Goal: Task Accomplishment & Management: Complete application form

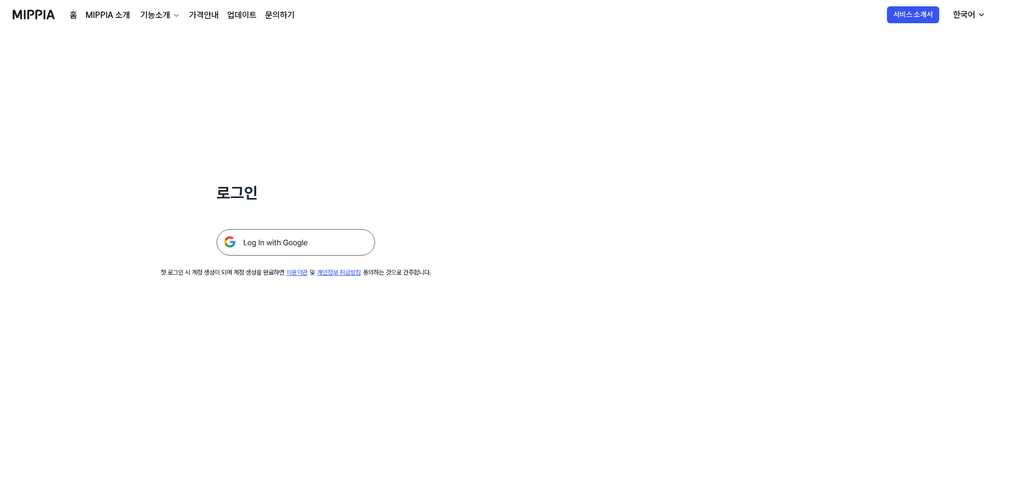
click at [343, 235] on img at bounding box center [296, 242] width 158 height 26
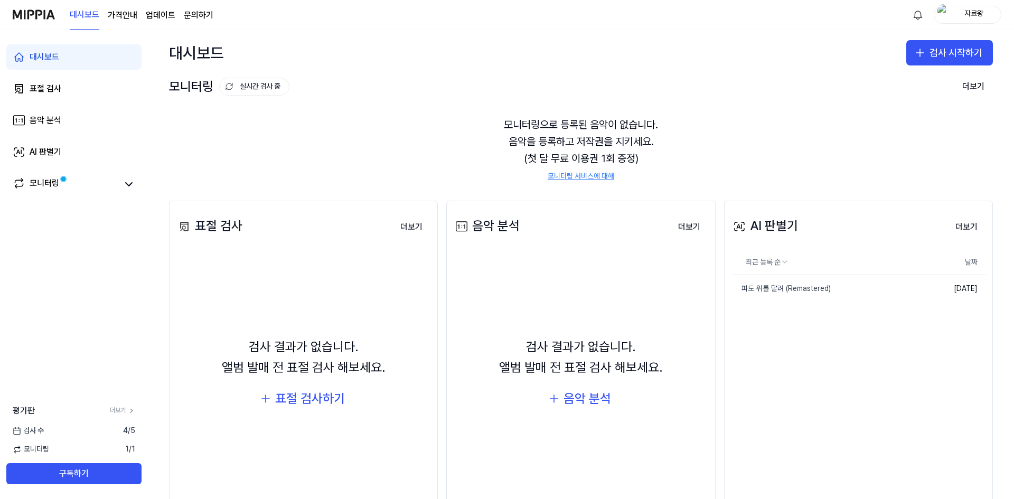
scroll to position [34, 0]
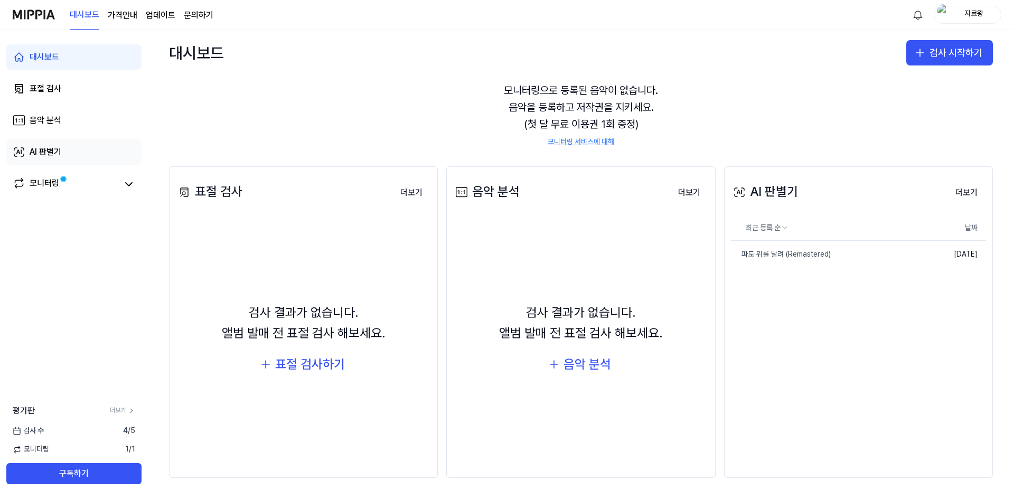
click at [79, 148] on link "AI 판별기" at bounding box center [73, 151] width 135 height 25
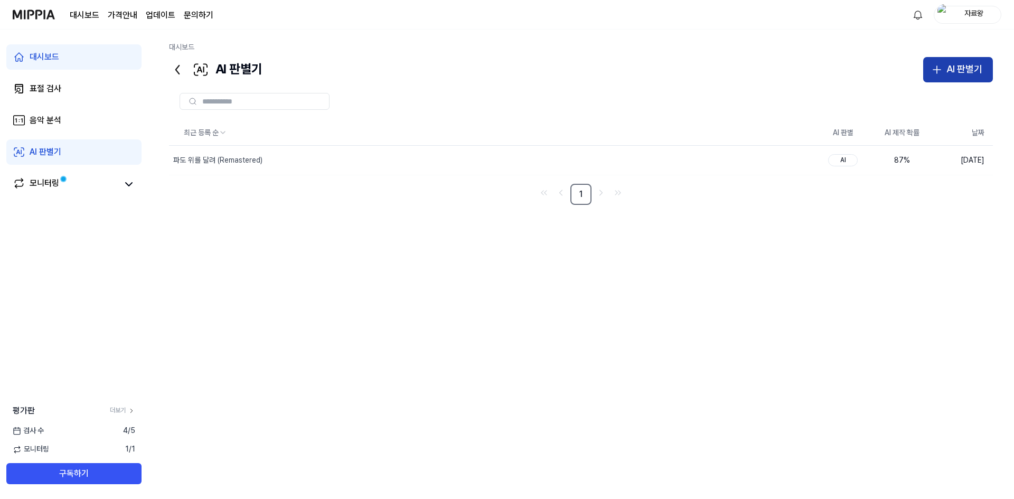
click at [980, 81] on button "AI 판별기" at bounding box center [958, 69] width 70 height 25
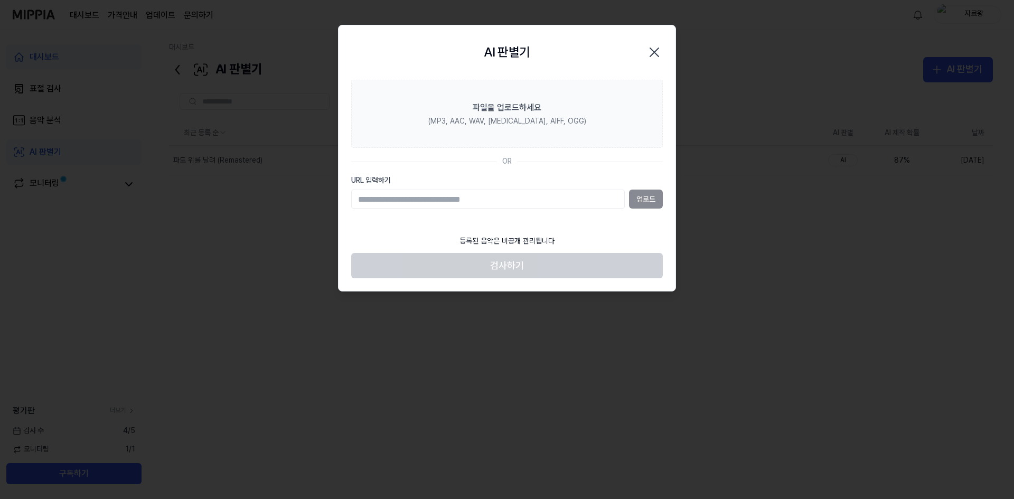
click at [452, 202] on input "URL 입력하기" at bounding box center [488, 199] width 274 height 19
paste input "**********"
type input "**********"
click at [637, 195] on button "업로드" at bounding box center [646, 199] width 34 height 19
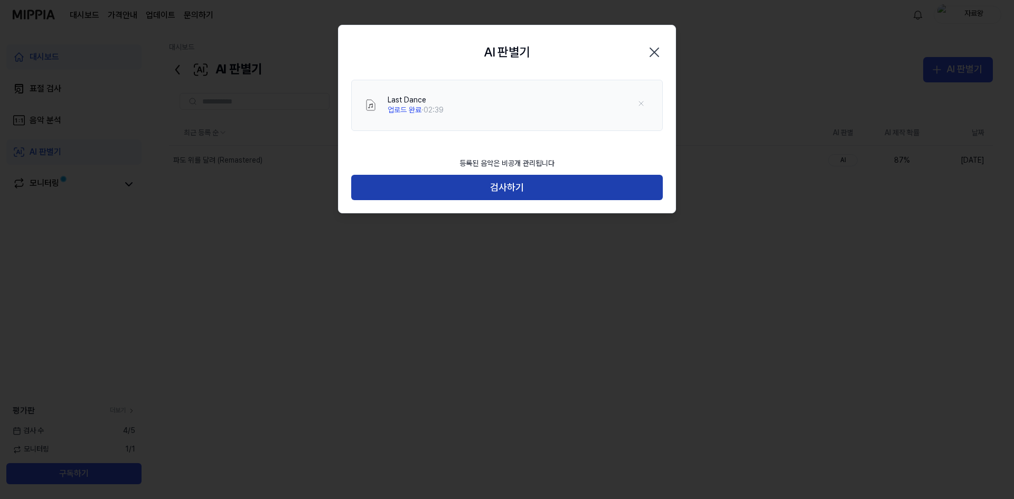
click at [518, 191] on button "검사하기" at bounding box center [507, 187] width 312 height 25
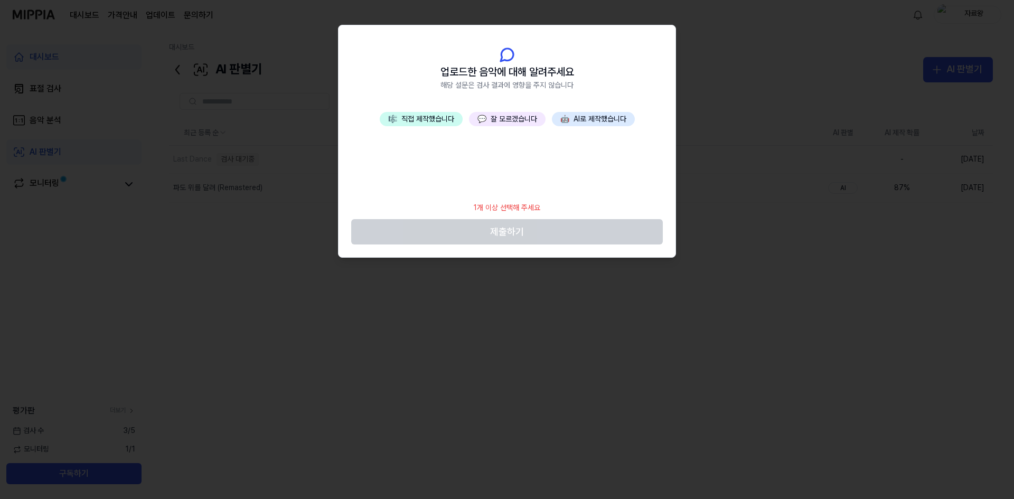
click at [517, 122] on button "💬 잘 모르겠습니다" at bounding box center [507, 119] width 77 height 15
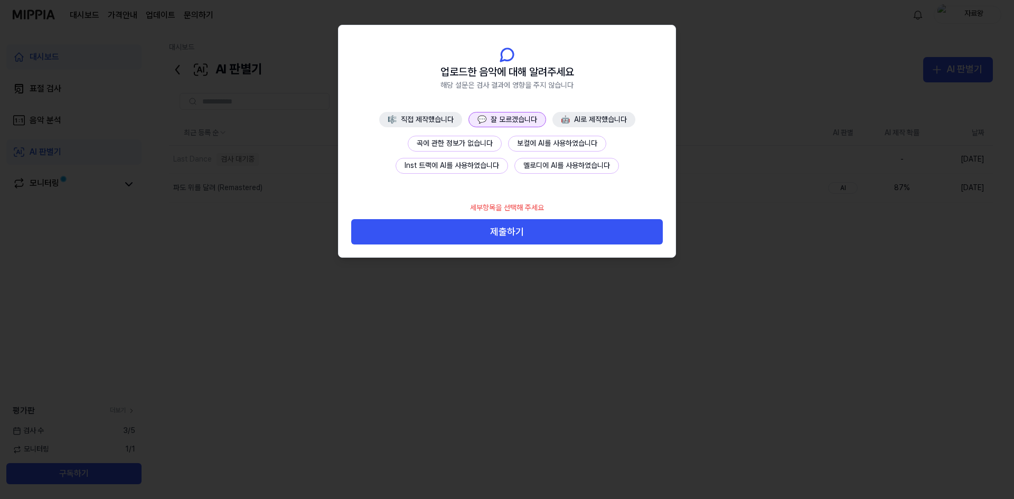
click at [528, 234] on button "제출하기" at bounding box center [507, 231] width 312 height 25
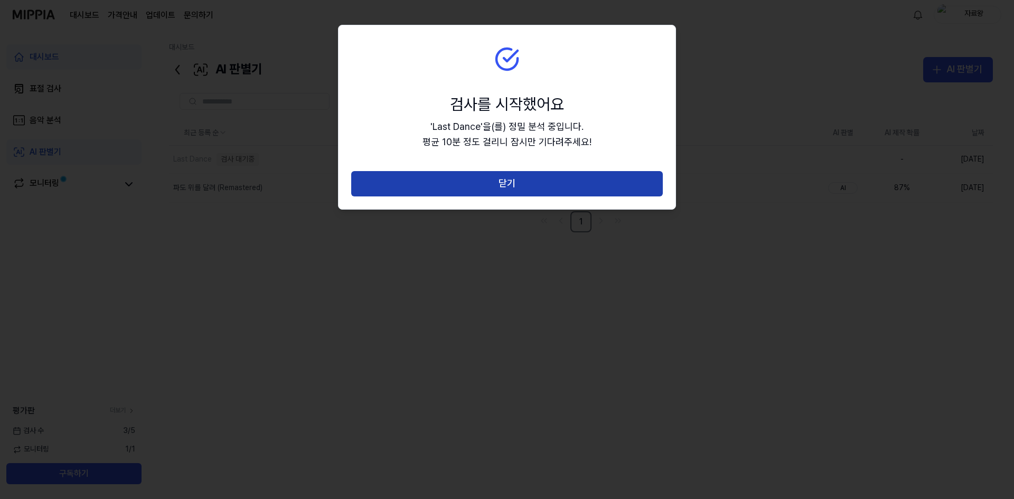
click at [487, 181] on button "닫기" at bounding box center [507, 183] width 312 height 25
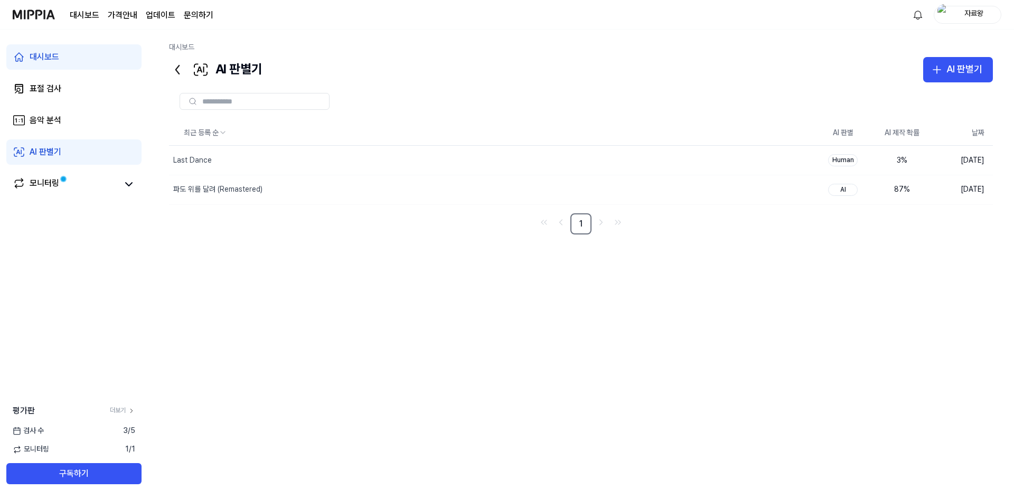
click at [264, 281] on div "최근 등록 순 AI 판별 AI 제작 확률 날짜 Last Dance 삭제 Human 3 % 2025.09.18. 파도 위를 달려 (Remaste…" at bounding box center [581, 282] width 824 height 324
click at [51, 181] on div "모니터링" at bounding box center [45, 184] width 30 height 15
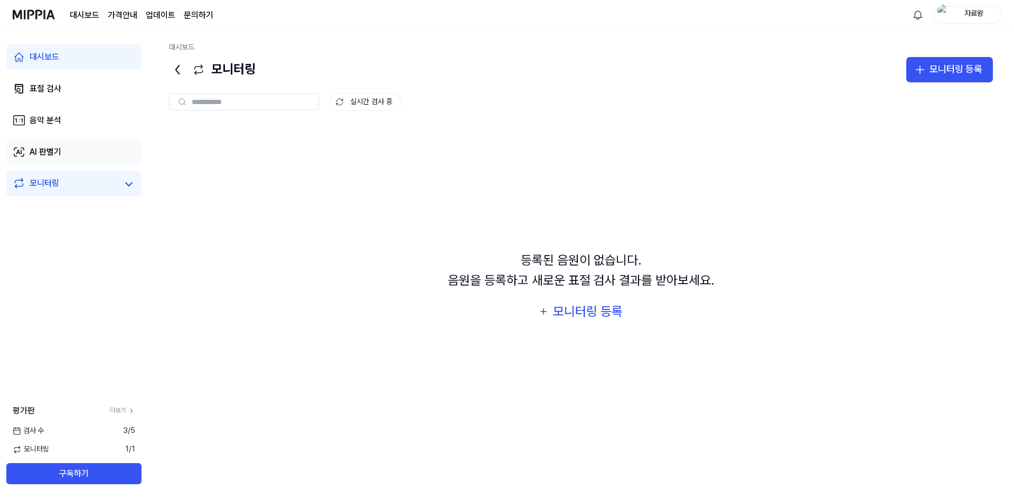
click at [49, 145] on link "AI 판별기" at bounding box center [73, 151] width 135 height 25
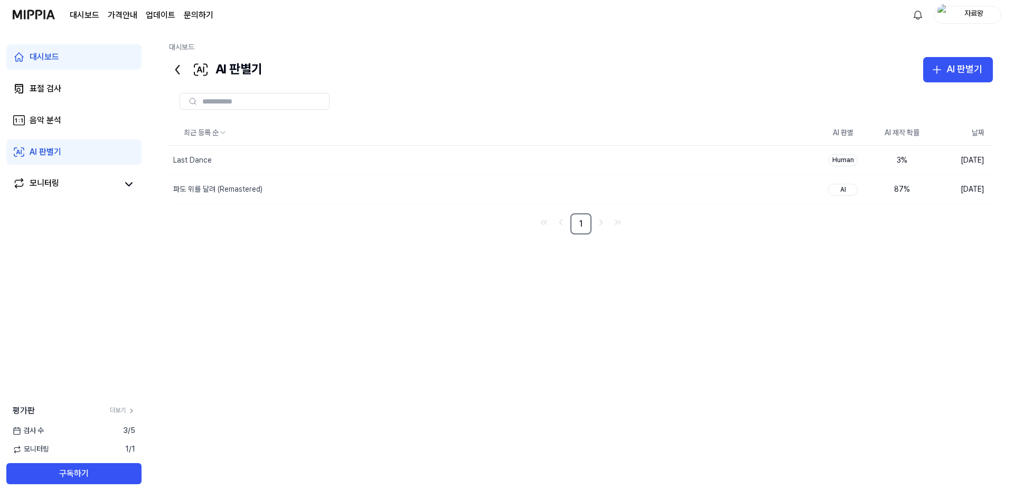
click at [269, 95] on div at bounding box center [255, 101] width 150 height 17
click at [188, 69] on div "AI 판별기" at bounding box center [215, 69] width 93 height 25
click at [181, 70] on icon at bounding box center [177, 69] width 17 height 17
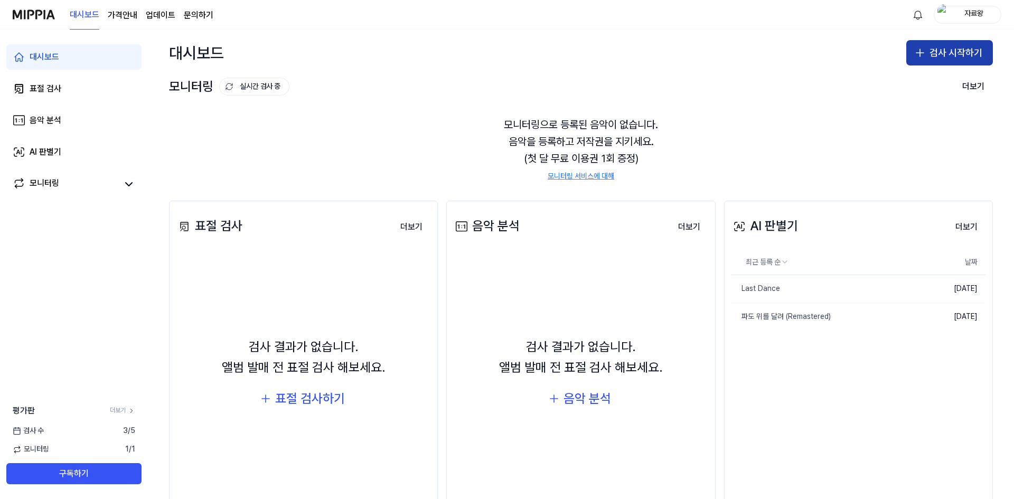
click at [921, 52] on icon "button" at bounding box center [920, 52] width 13 height 13
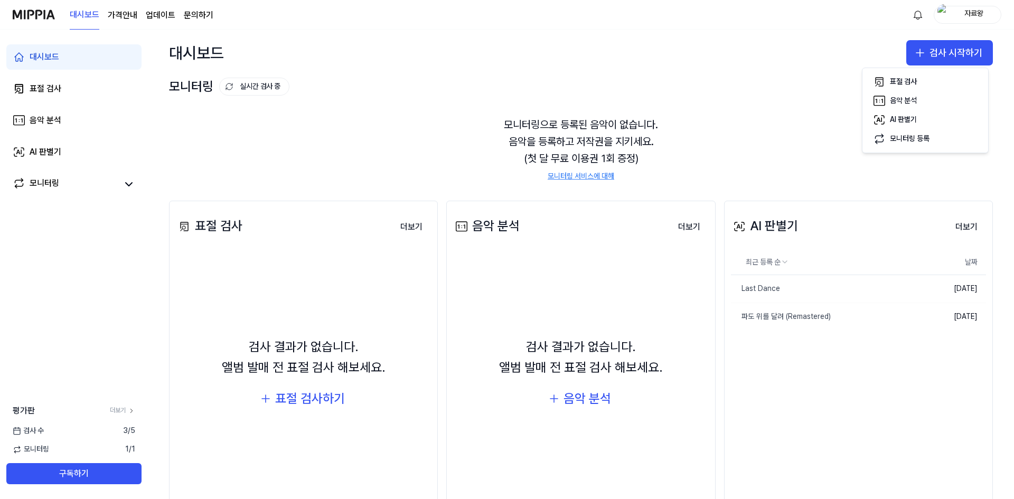
click at [724, 231] on div "AI 판별기 더보기 AI 판별기 최근 등록 순 날짜 Last Dance 삭제 2025.09.18. 파도 위를 달려 (Remastered) 삭제…" at bounding box center [858, 357] width 269 height 312
click at [957, 222] on button "더보기" at bounding box center [966, 227] width 39 height 21
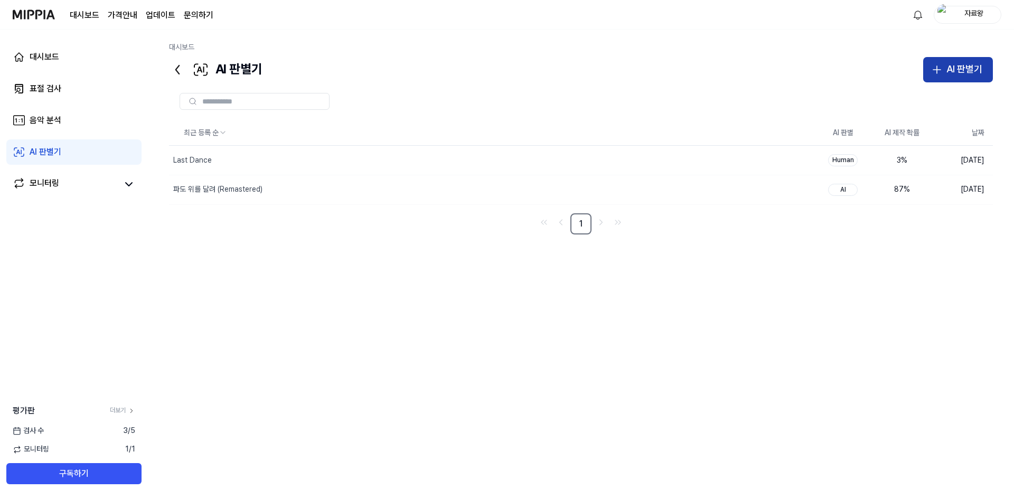
click at [981, 65] on div "AI 판별기" at bounding box center [964, 69] width 36 height 15
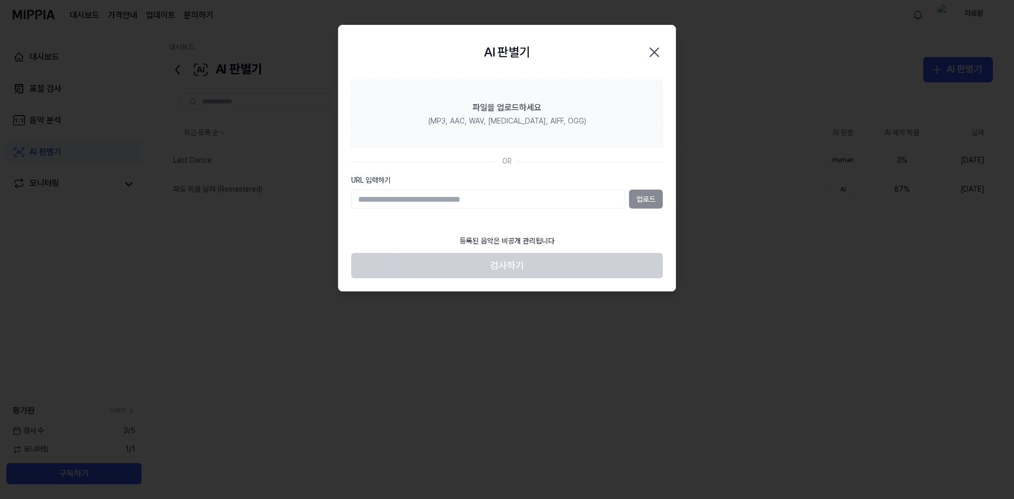
click at [476, 206] on input "URL 입력하기" at bounding box center [488, 199] width 274 height 19
type input "**********"
click at [655, 194] on button "업로드" at bounding box center [646, 199] width 34 height 19
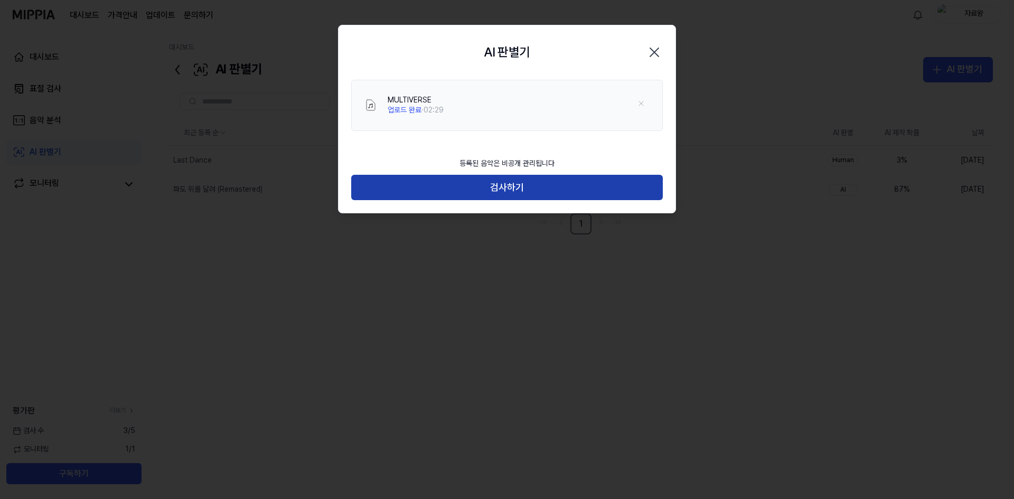
click at [481, 177] on button "검사하기" at bounding box center [507, 187] width 312 height 25
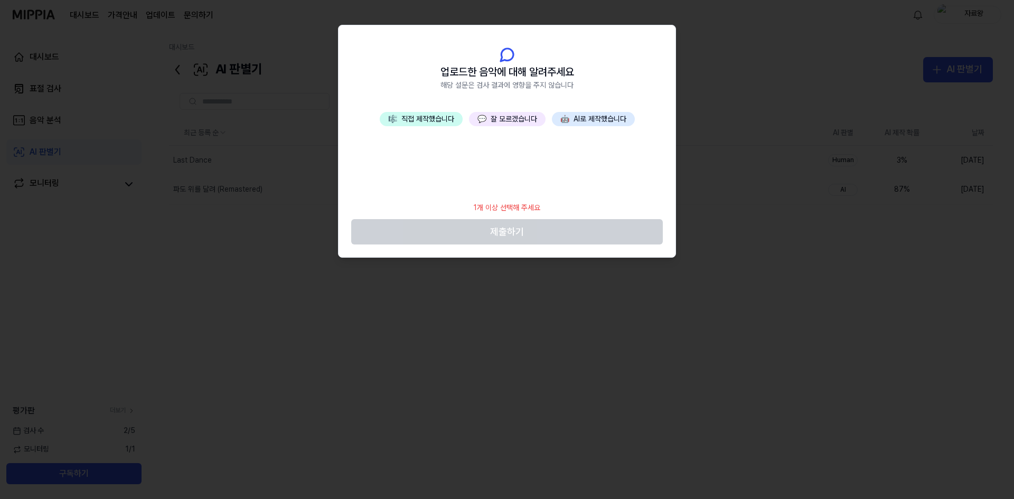
click at [503, 118] on button "💬 잘 모르겠습니다" at bounding box center [507, 119] width 77 height 15
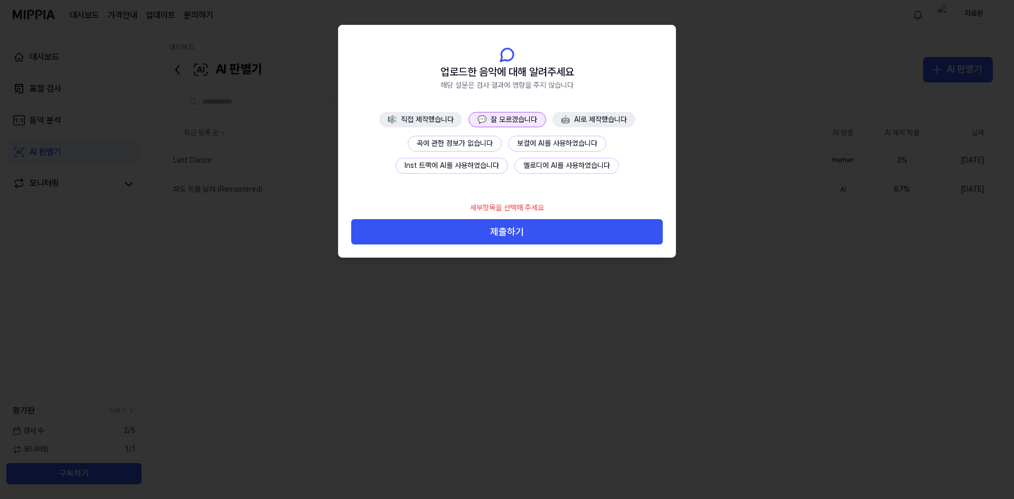
click at [480, 139] on button "곡에 관한 정보가 없습니다" at bounding box center [455, 144] width 94 height 16
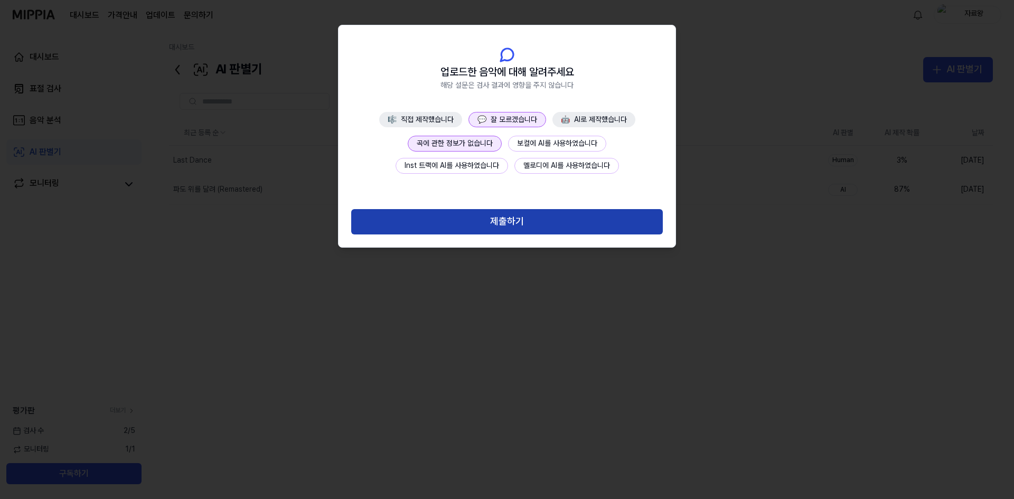
click at [499, 222] on button "제출하기" at bounding box center [507, 221] width 312 height 25
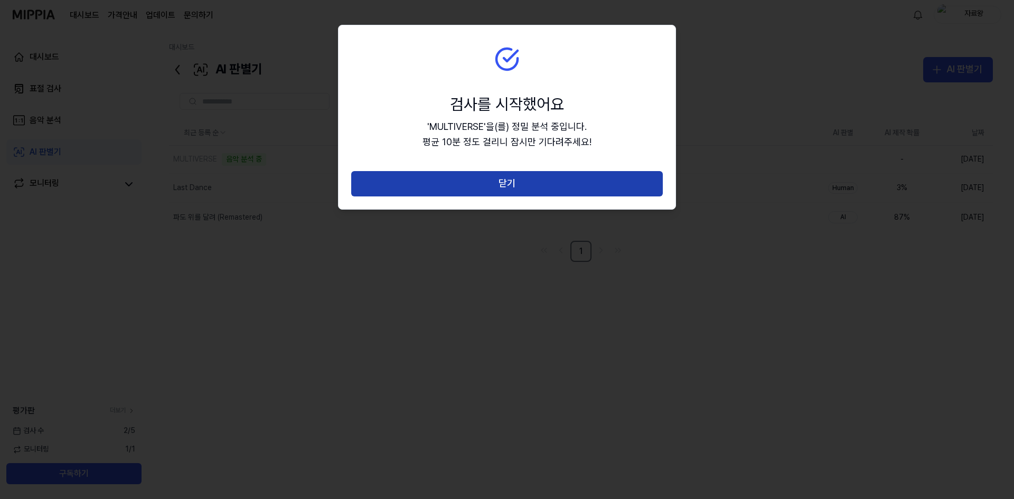
click at [419, 174] on button "닫기" at bounding box center [507, 183] width 312 height 25
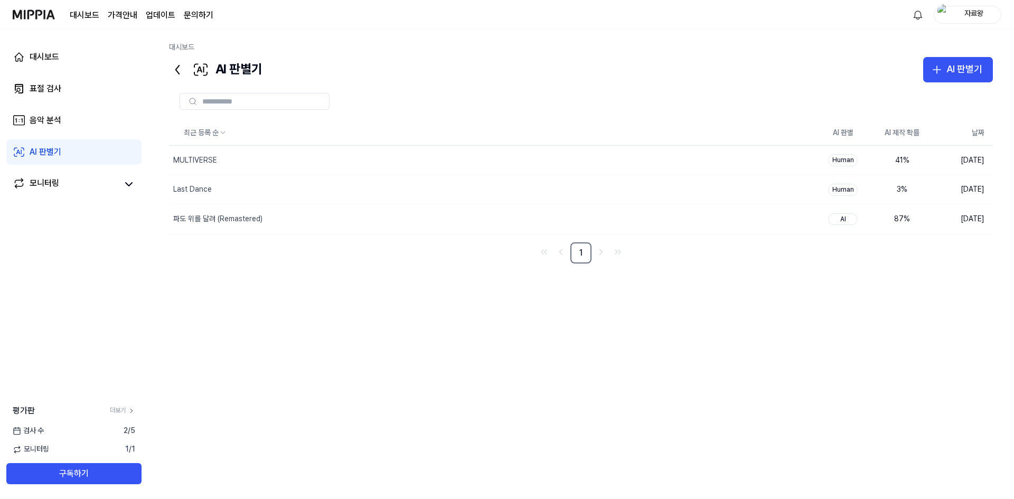
click at [294, 324] on div "최근 등록 순 AI 판별 AI 제작 확률 날짜 MULTIVERSE 삭제 Human 41 % 2025.09.18. Last Dance 삭제 Hu…" at bounding box center [581, 282] width 824 height 324
click at [683, 119] on div at bounding box center [581, 101] width 824 height 38
click at [989, 62] on button "AI 판별기" at bounding box center [958, 69] width 70 height 25
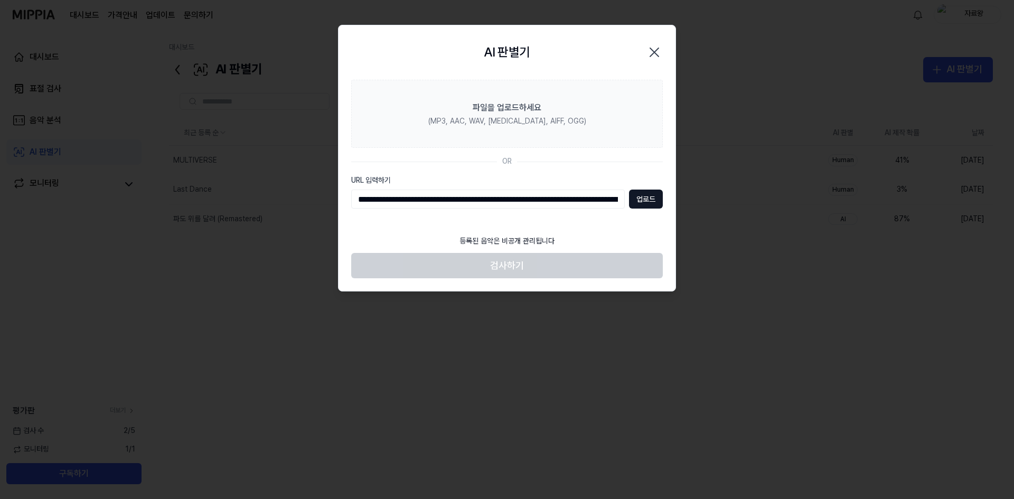
scroll to position [0, 177]
type input "**********"
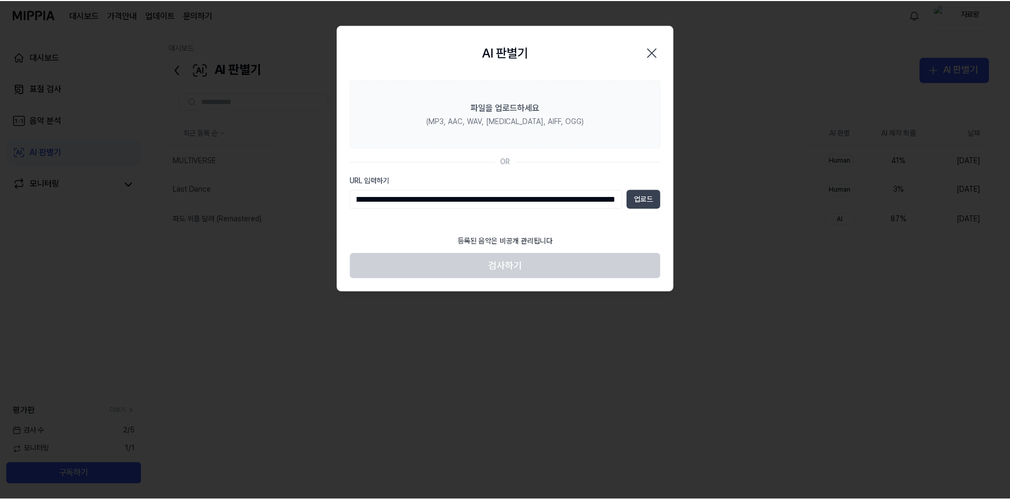
scroll to position [0, 0]
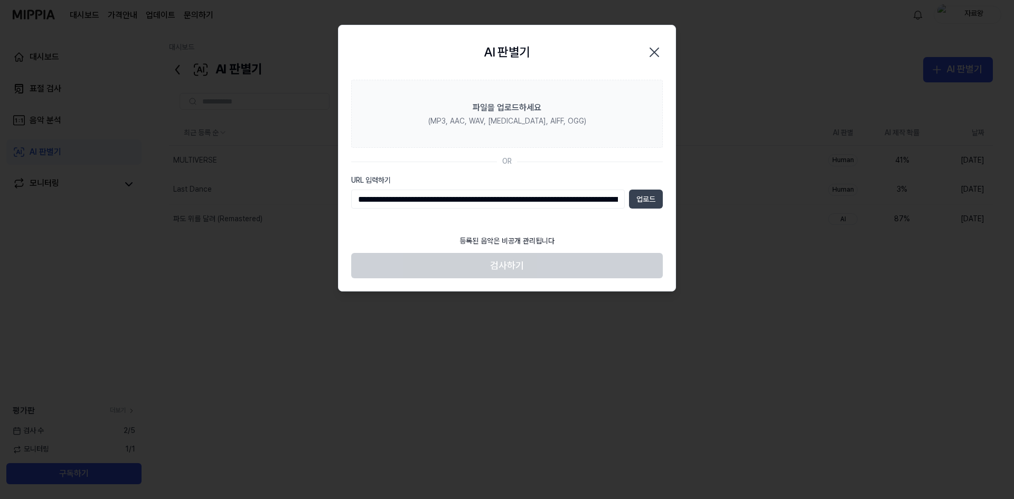
click at [635, 203] on button "업로드" at bounding box center [646, 199] width 34 height 19
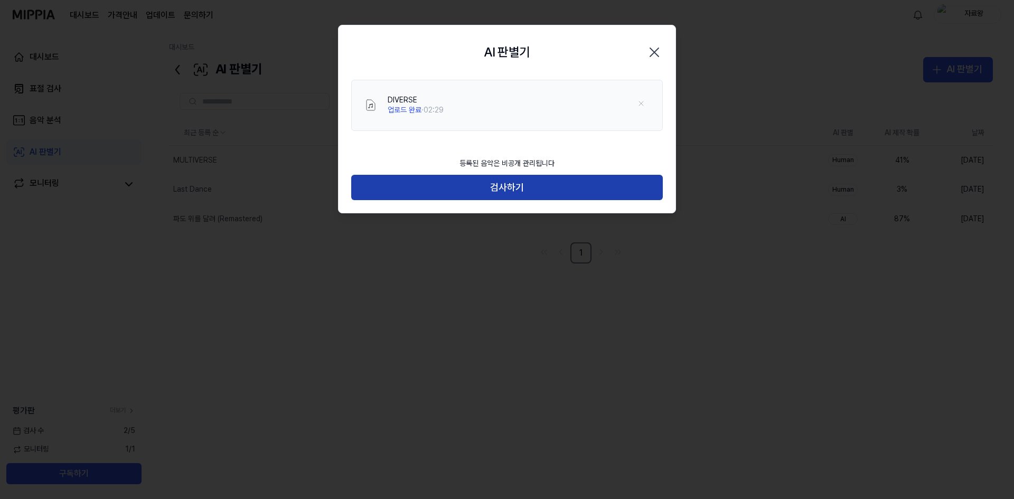
click at [473, 185] on button "검사하기" at bounding box center [507, 187] width 312 height 25
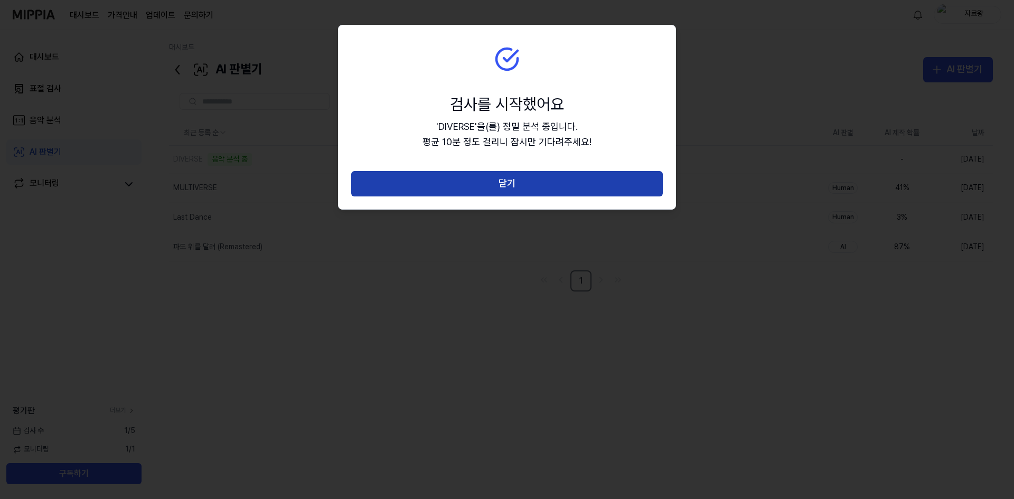
click at [638, 186] on button "닫기" at bounding box center [507, 183] width 312 height 25
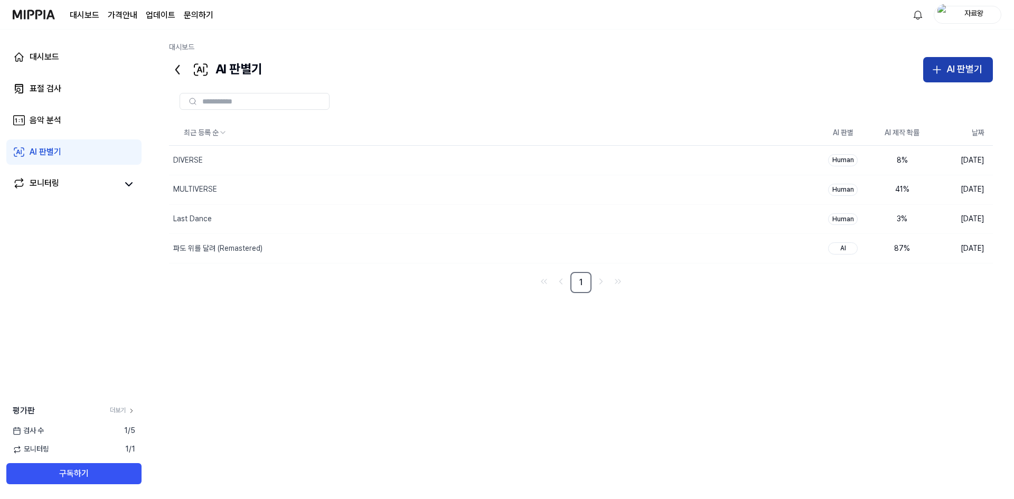
click at [959, 68] on div "AI 판별기" at bounding box center [964, 69] width 36 height 15
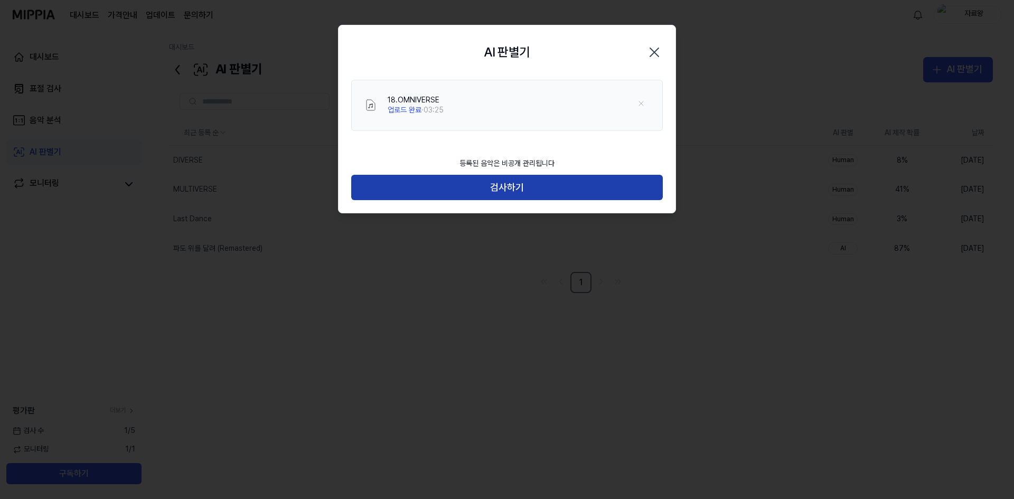
click at [426, 195] on button "검사하기" at bounding box center [507, 187] width 312 height 25
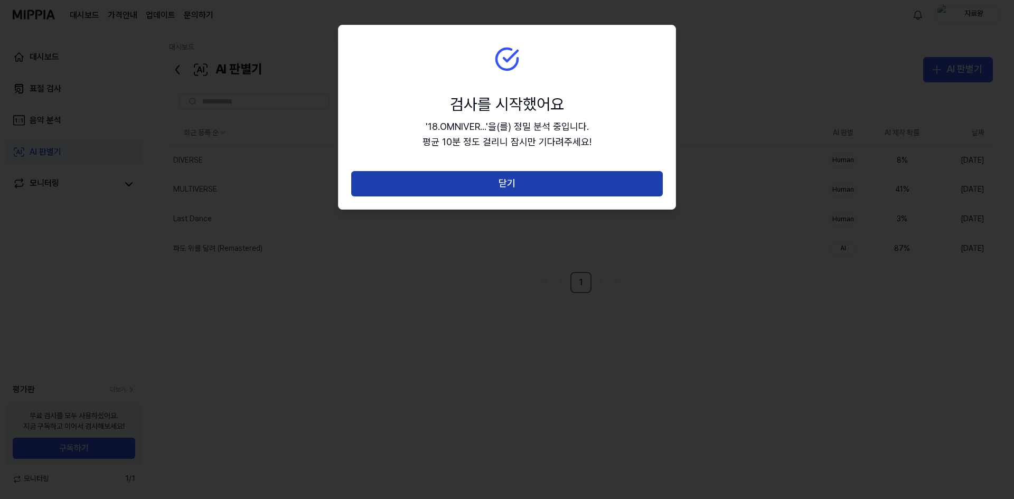
click at [501, 184] on button "닫기" at bounding box center [507, 183] width 312 height 25
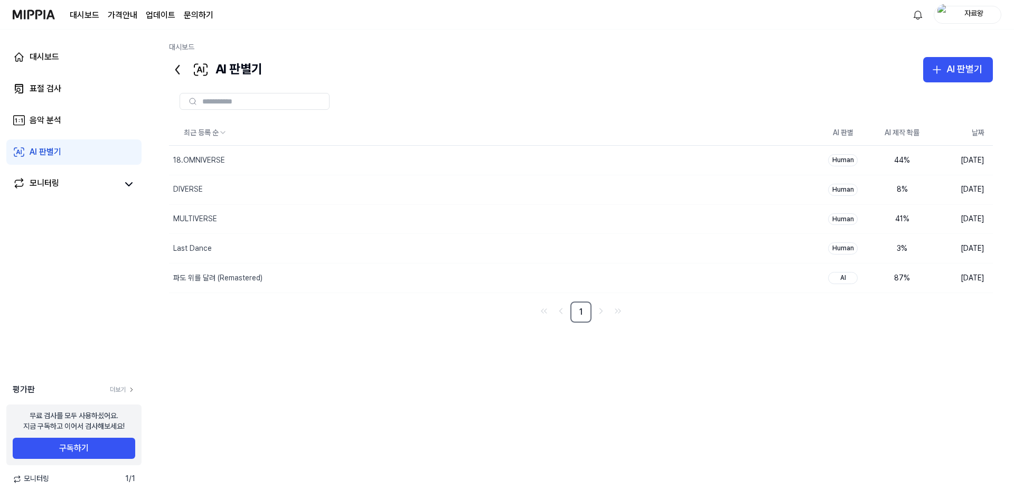
drag, startPoint x: 811, startPoint y: 40, endPoint x: 714, endPoint y: 40, distance: 96.6
click at [718, 40] on div "대시보드 AI 판별기 AI 판별기 표절 검사 음악 분석 AI 판별기 최근 등록 순 AI 판별 AI 제작 확률 날짜 18.OMNIVERSE 삭제…" at bounding box center [581, 265] width 866 height 470
click at [90, 453] on button "구독하기" at bounding box center [74, 448] width 123 height 21
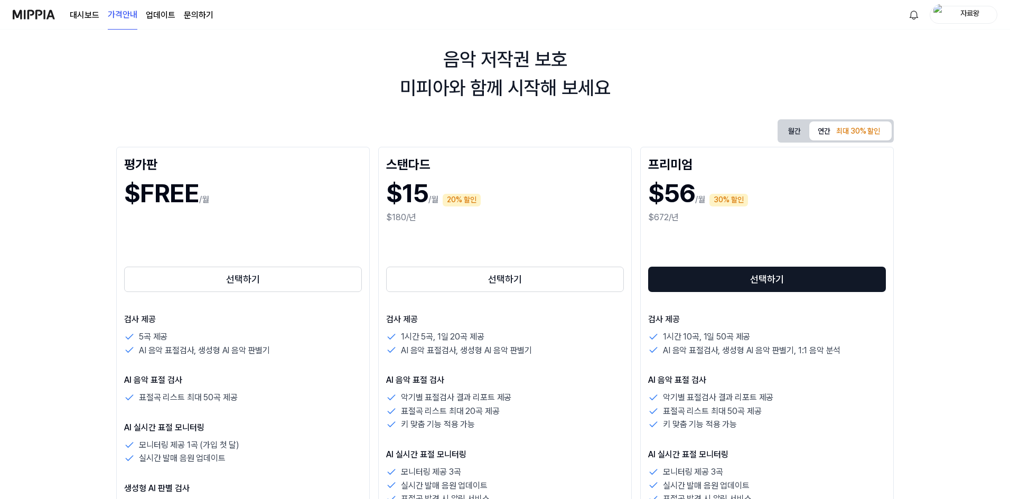
scroll to position [53, 0]
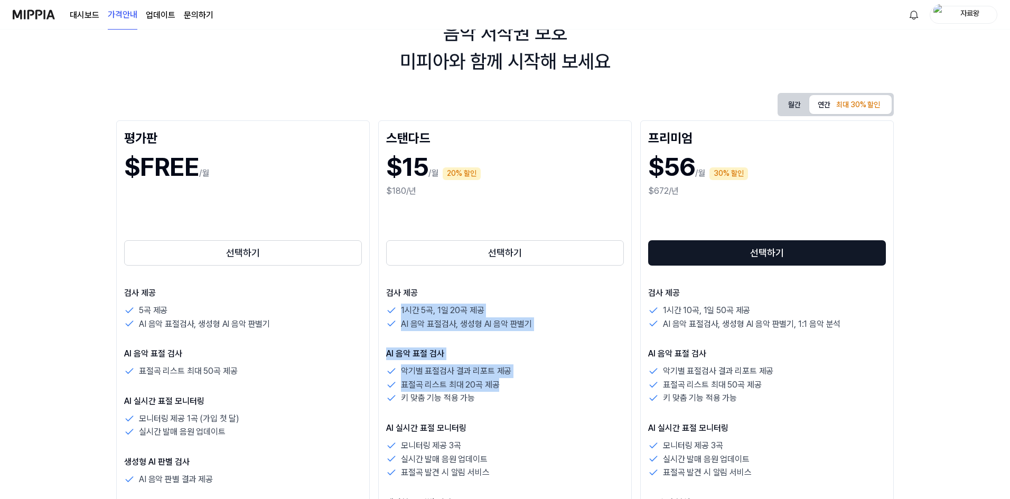
drag, startPoint x: 443, startPoint y: 326, endPoint x: 532, endPoint y: 406, distance: 119.7
click at [525, 401] on div "검사 제공 1시간 5곡, 1일 20곡 제공 AI 음악 표절검사, 생성형 AI 음악 판별기 AI 음악 표절 검사 악기별 표절검사 결과 리포트 제…" at bounding box center [505, 437] width 238 height 301
click at [532, 406] on div "검사 제공 1시간 5곡, 1일 20곡 제공 AI 음악 표절검사, 생성형 AI 음악 판별기 AI 음악 표절 검사 악기별 표절검사 결과 리포트 제…" at bounding box center [505, 437] width 238 height 301
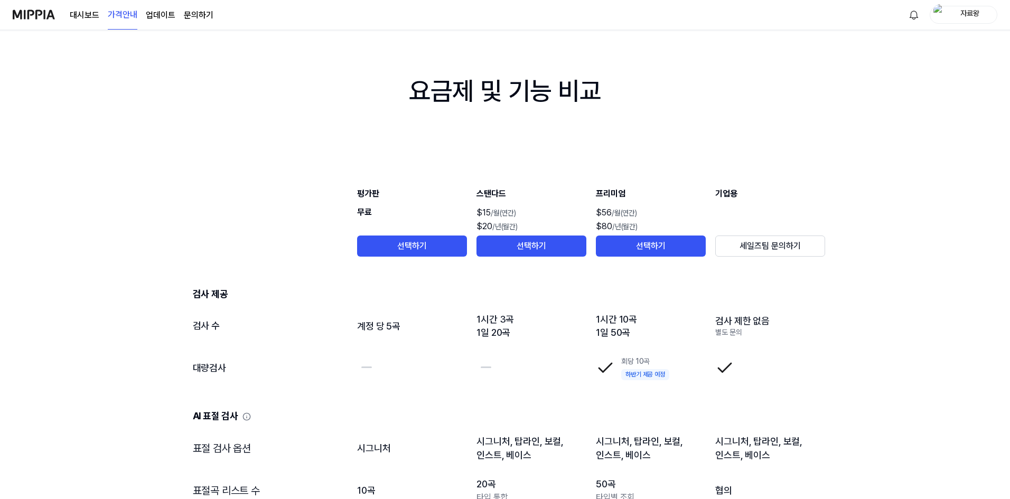
scroll to position [1003, 0]
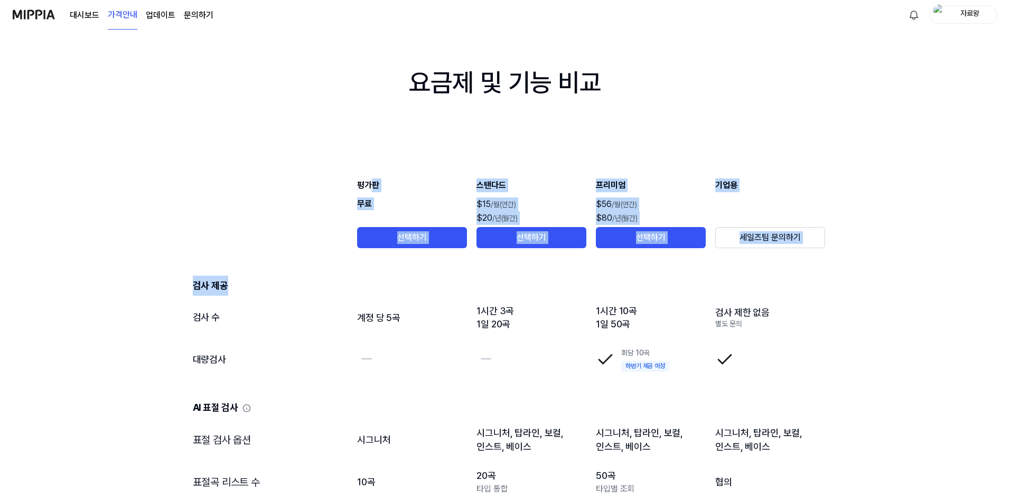
drag, startPoint x: 374, startPoint y: 166, endPoint x: 770, endPoint y: 298, distance: 417.4
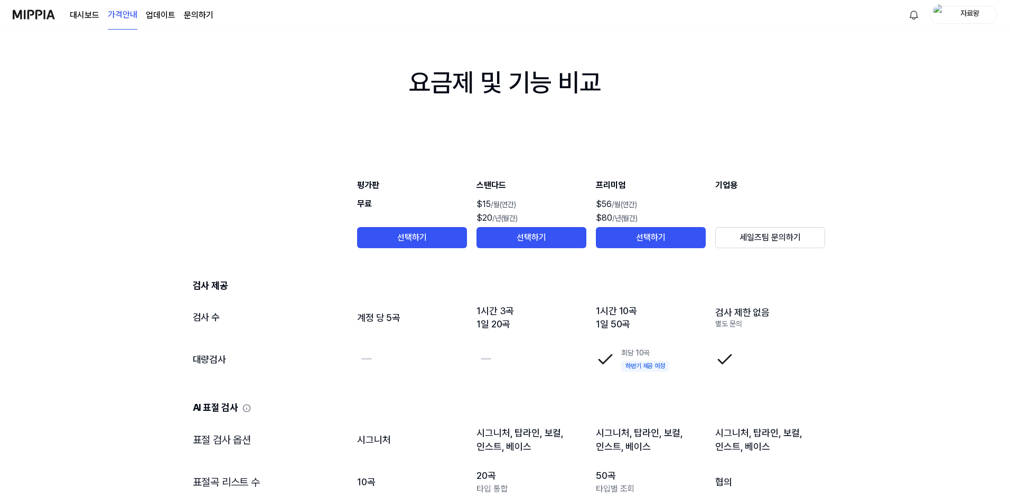
drag, startPoint x: 637, startPoint y: 289, endPoint x: 535, endPoint y: 287, distance: 102.5
click at [545, 287] on td "검사 제공" at bounding box center [505, 277] width 642 height 37
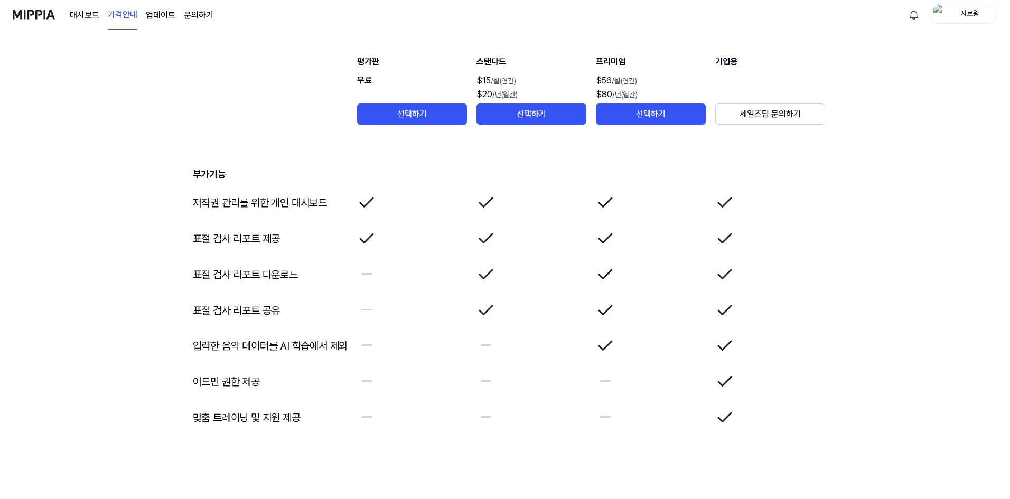
scroll to position [0, 0]
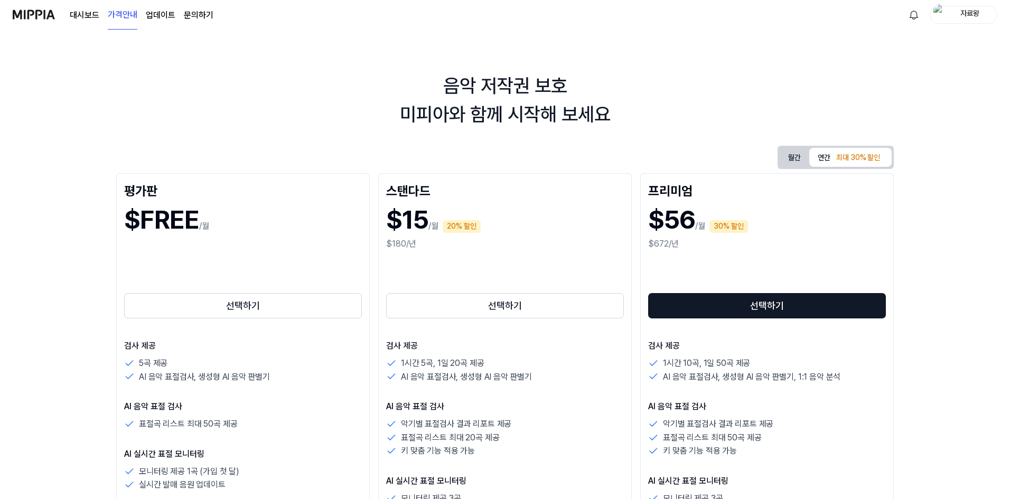
drag, startPoint x: 515, startPoint y: 154, endPoint x: 600, endPoint y: -36, distance: 208.3
click at [977, 16] on div "자료왕" at bounding box center [969, 14] width 41 height 12
click at [880, 91] on button "로그아웃" at bounding box center [929, 93] width 121 height 11
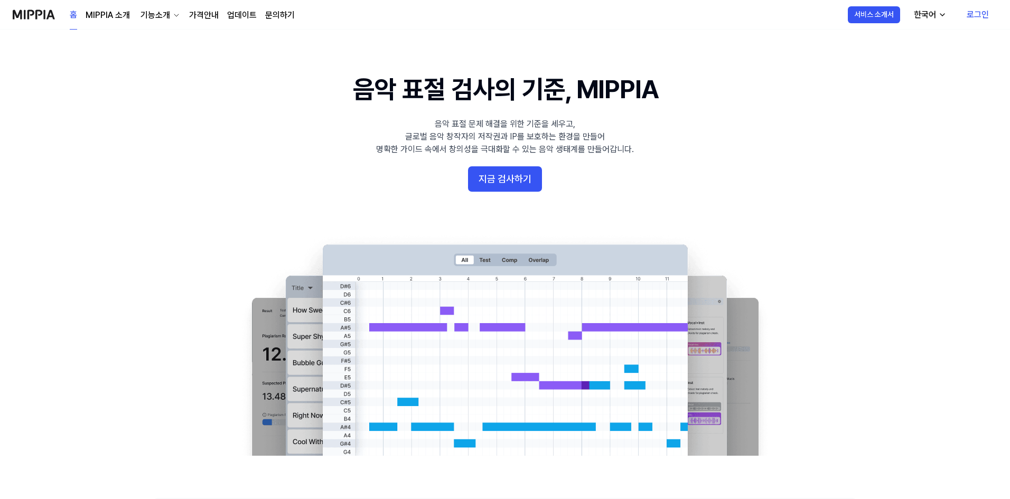
click at [969, 18] on link "로그인" at bounding box center [977, 15] width 39 height 30
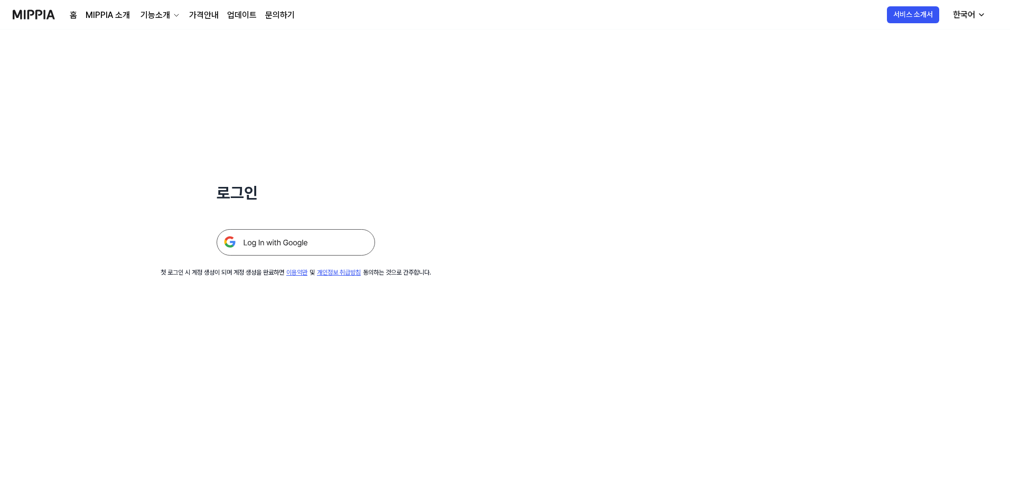
click at [335, 248] on img at bounding box center [296, 242] width 158 height 26
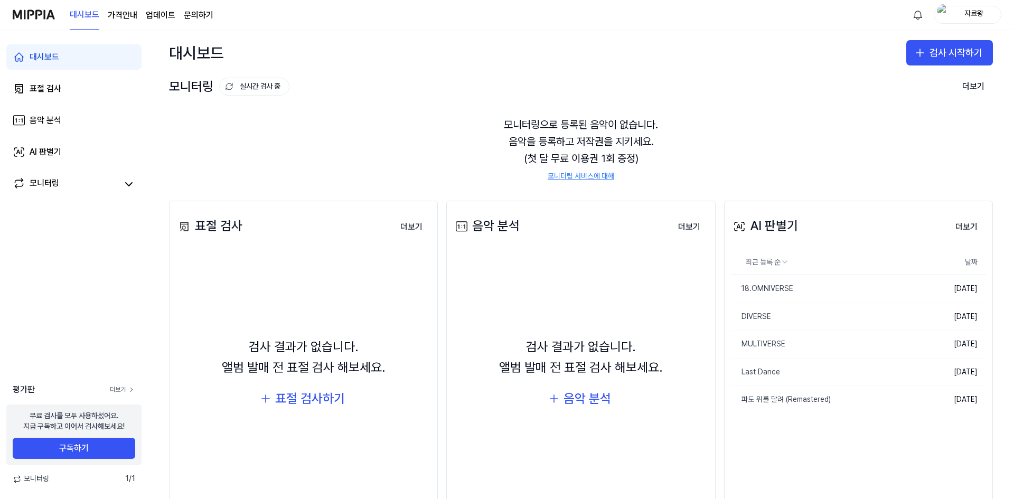
click at [120, 387] on link "더보기" at bounding box center [122, 390] width 25 height 9
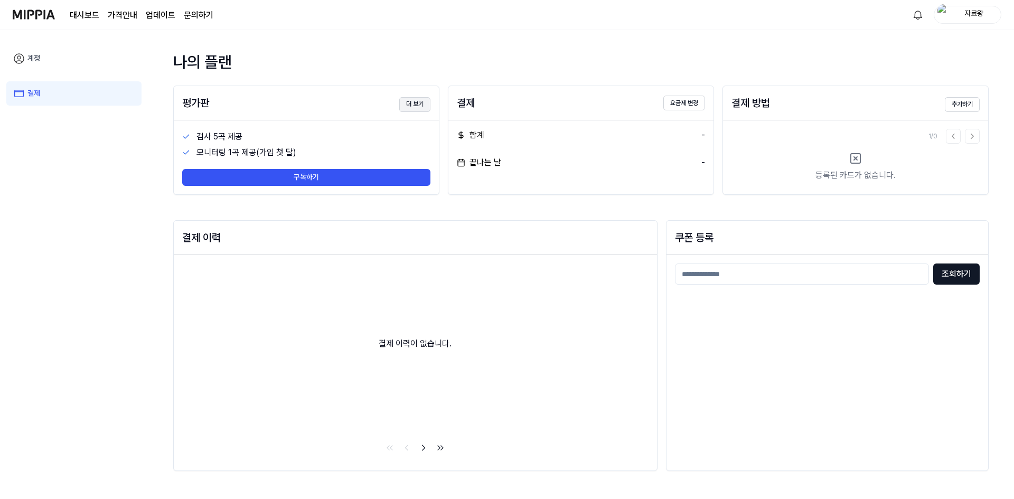
click at [425, 100] on button "더 보기" at bounding box center [414, 104] width 31 height 15
click at [978, 19] on div "자료왕" at bounding box center [973, 14] width 41 height 12
click at [891, 93] on button "로그아웃" at bounding box center [933, 93] width 121 height 11
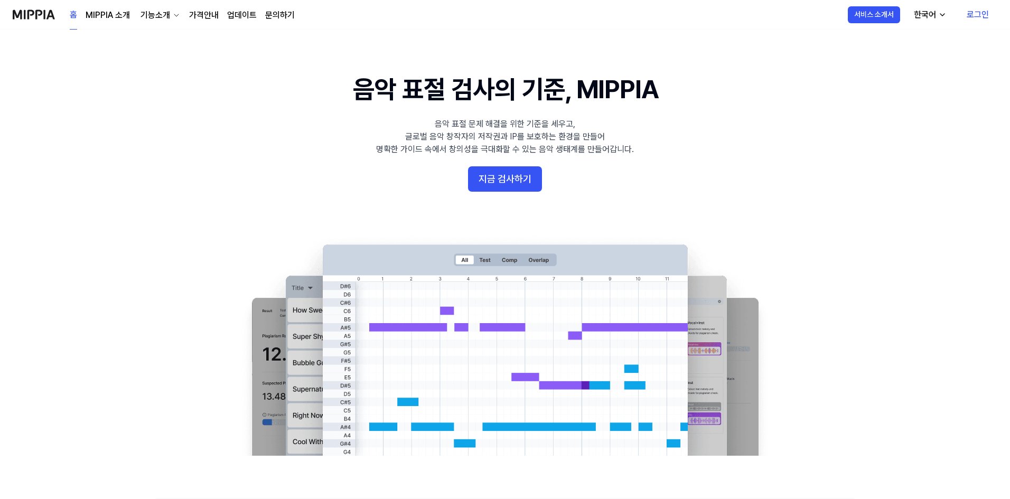
click at [970, 15] on link "로그인" at bounding box center [977, 15] width 39 height 30
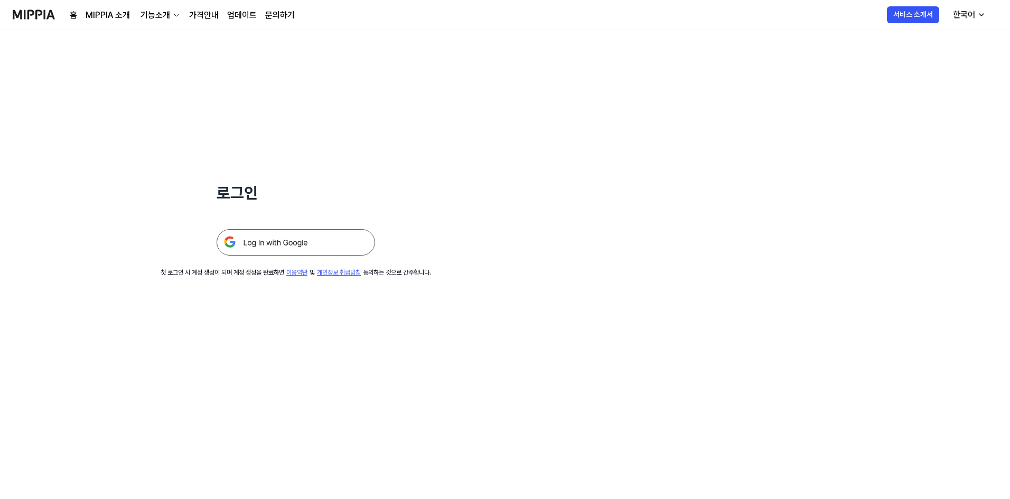
click at [283, 243] on img at bounding box center [296, 242] width 158 height 26
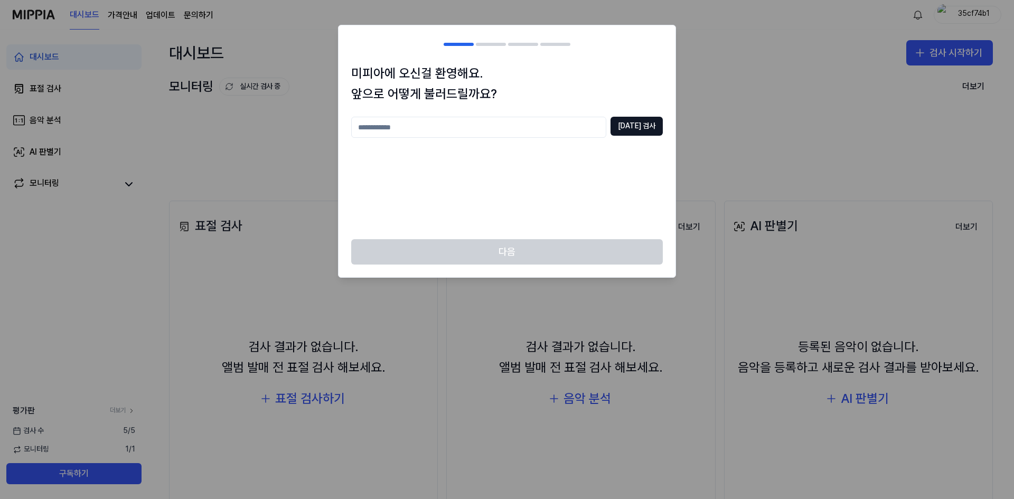
click at [499, 137] on input "text" at bounding box center [478, 127] width 255 height 21
type input "*"
type input "****"
click at [658, 118] on button "[DATE] 검사" at bounding box center [637, 126] width 52 height 19
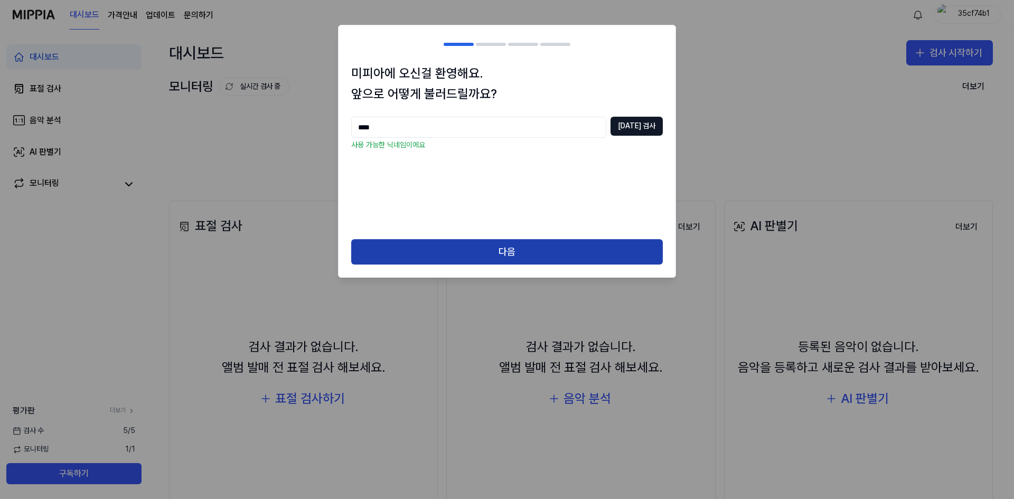
click at [548, 260] on button "다음" at bounding box center [507, 251] width 312 height 25
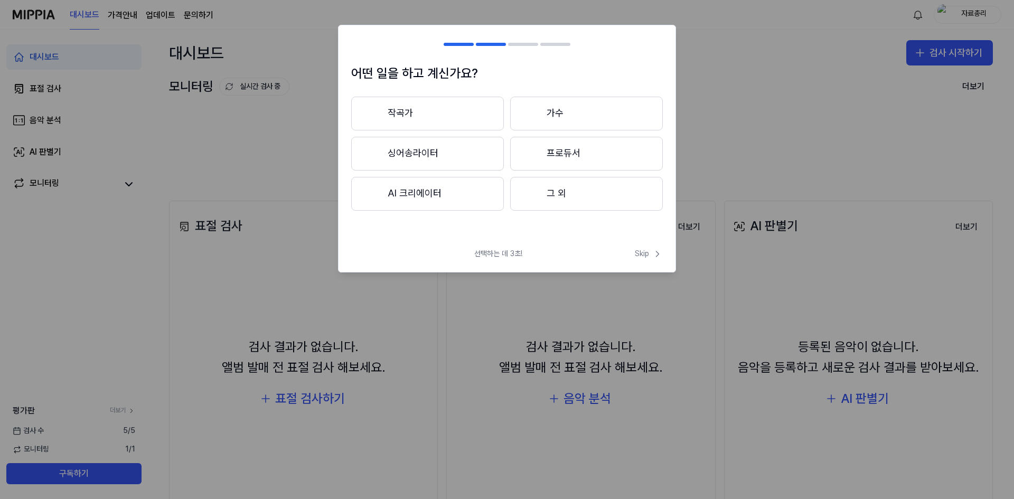
click at [589, 184] on button "그 외" at bounding box center [586, 194] width 153 height 34
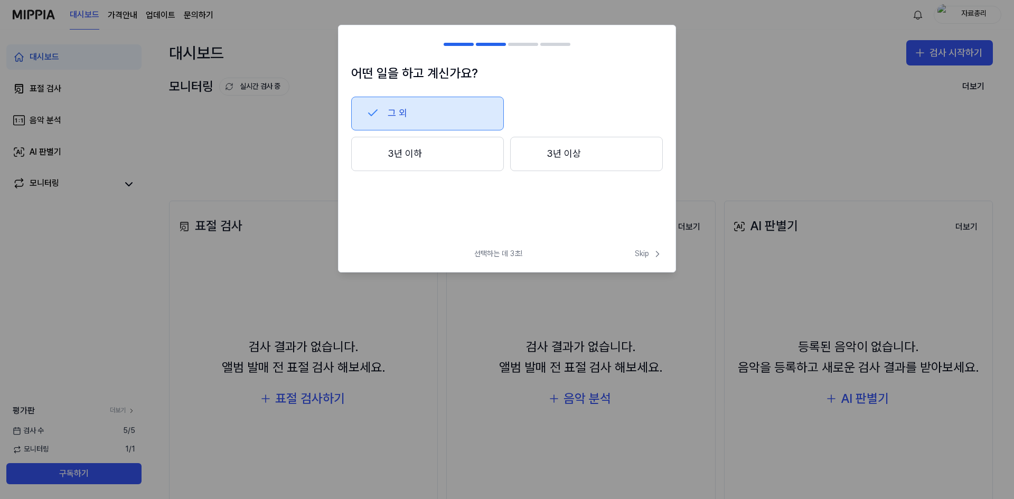
click at [549, 155] on button "3년 이상" at bounding box center [586, 154] width 153 height 35
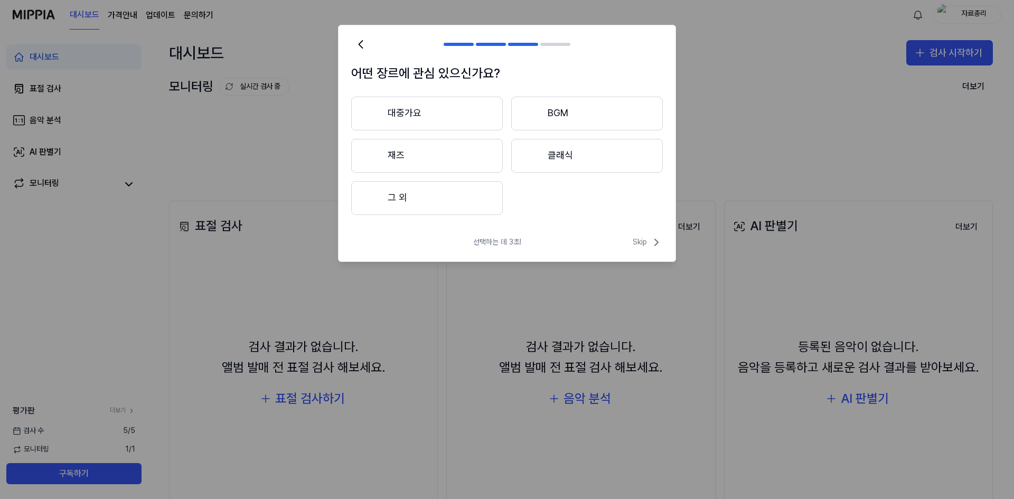
click at [558, 152] on button "클래식" at bounding box center [587, 156] width 152 height 34
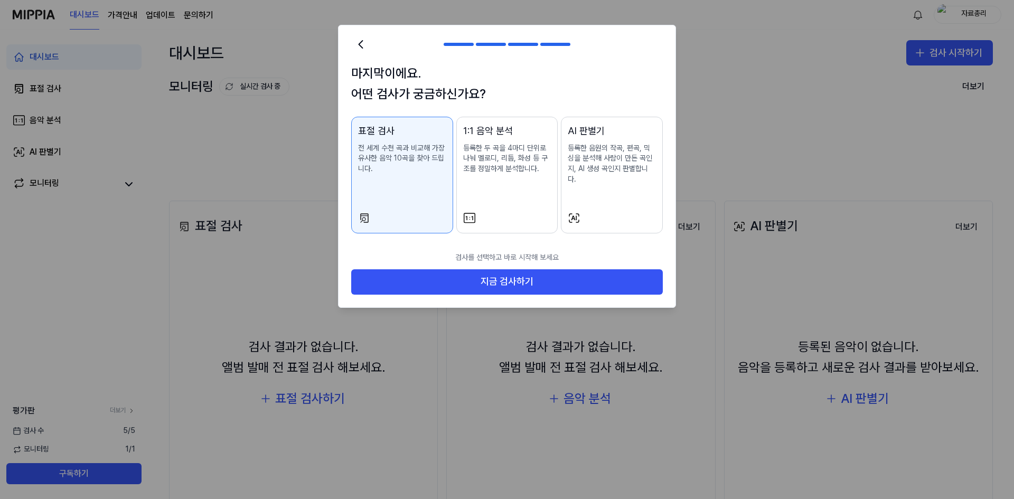
click at [564, 210] on button "AI 판별기 등록한 음원의 작곡, 편곡, 믹싱을 분석해 사람이 만든 곡인지, AI 생성 곡인지 판별합니다." at bounding box center [612, 175] width 102 height 117
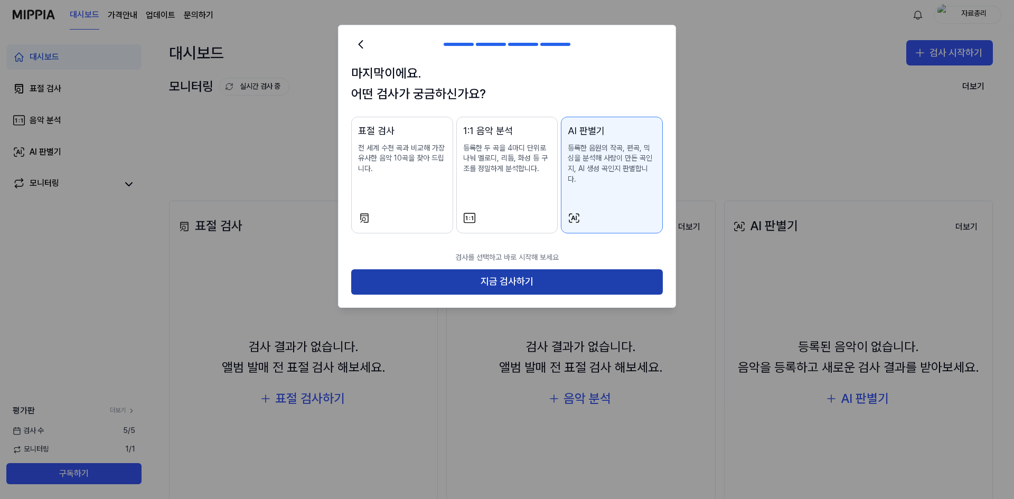
click at [566, 269] on button "지금 검사하기" at bounding box center [507, 281] width 312 height 25
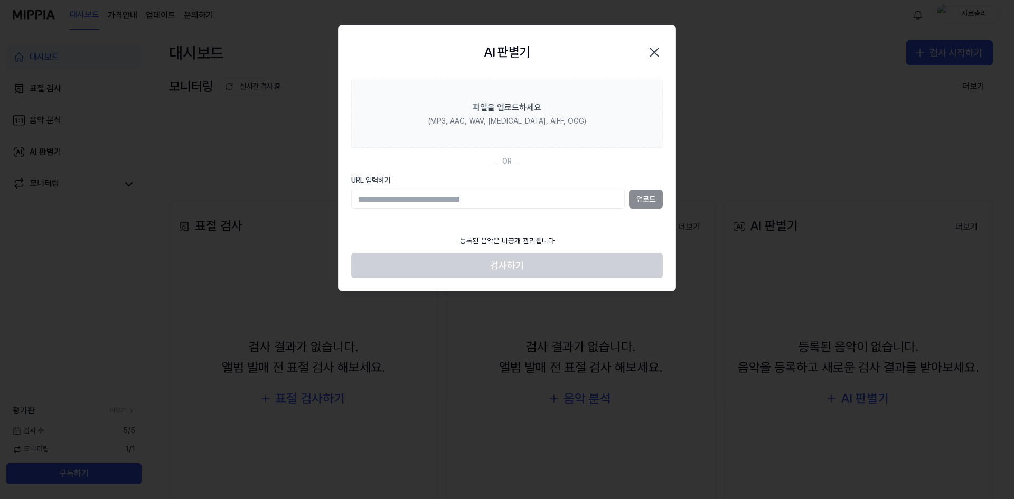
click at [537, 202] on input "URL 입력하기" at bounding box center [488, 199] width 274 height 19
click at [672, 59] on div "AI 판별기 Close" at bounding box center [507, 52] width 337 height 54
click at [663, 38] on div "AI 판별기 Close" at bounding box center [507, 52] width 337 height 54
click at [656, 52] on icon "button" at bounding box center [654, 52] width 17 height 17
